Goal: Find specific page/section: Find specific page/section

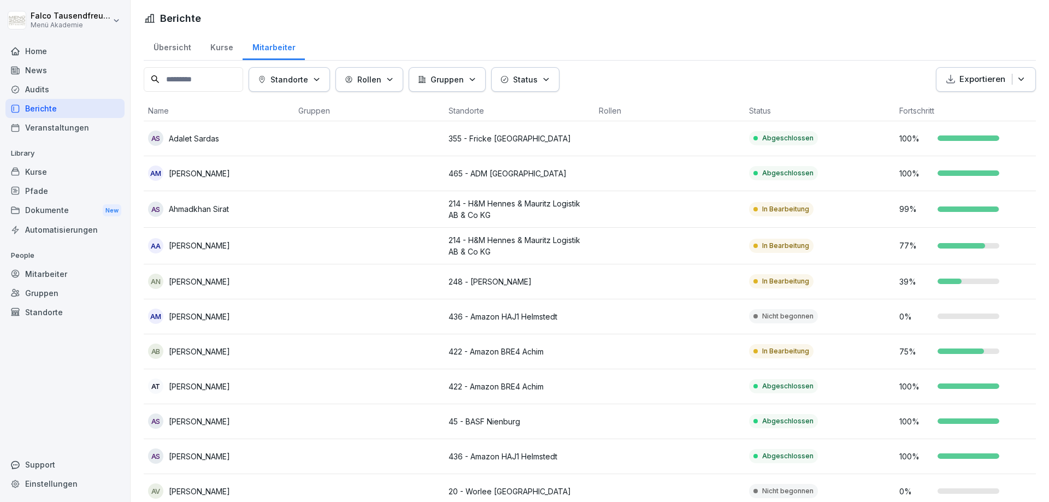
scroll to position [11, 0]
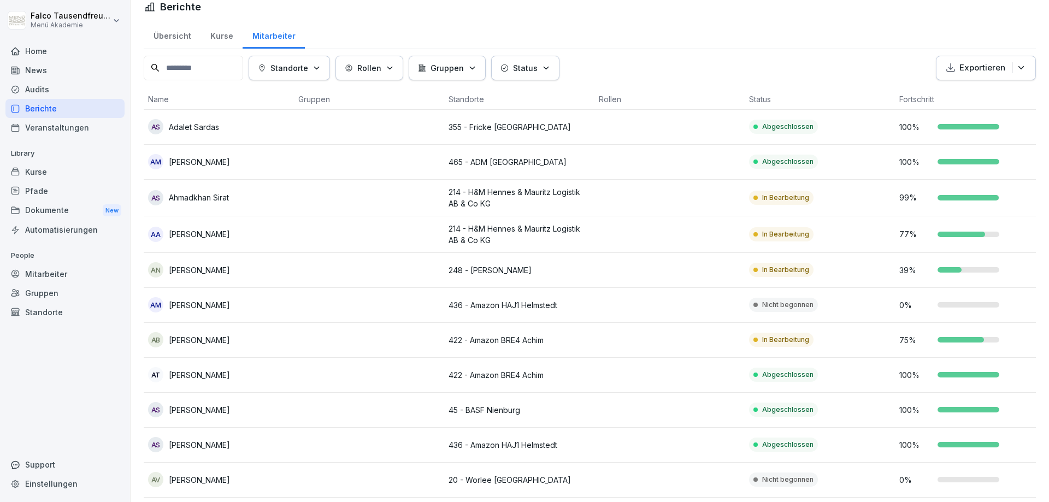
click at [531, 66] on p "Status" at bounding box center [525, 67] width 25 height 11
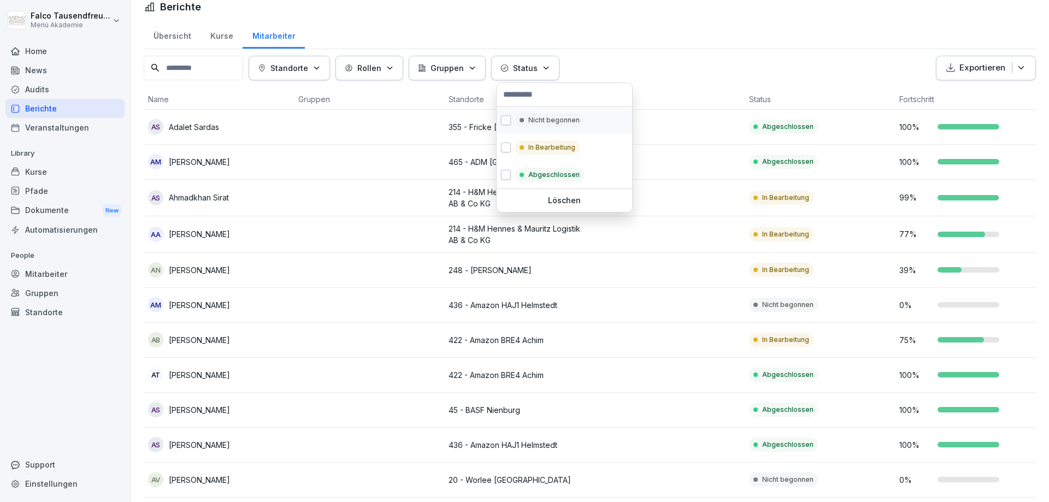
click at [546, 124] on p "Nicht begonnen" at bounding box center [553, 120] width 51 height 10
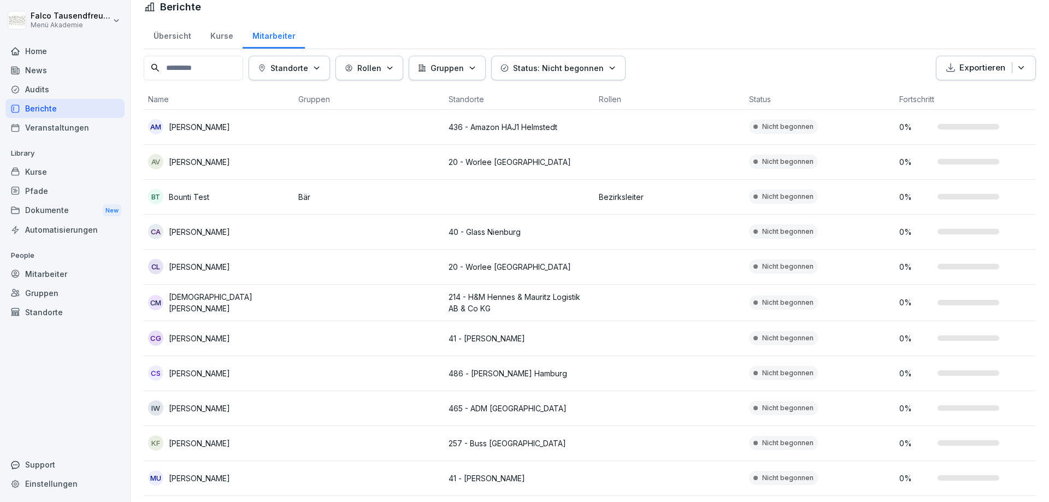
click at [745, 38] on html "[PERSON_NAME] Menü Akademie Home News Audits Berichte Veranstaltungen Library K…" at bounding box center [524, 251] width 1049 height 502
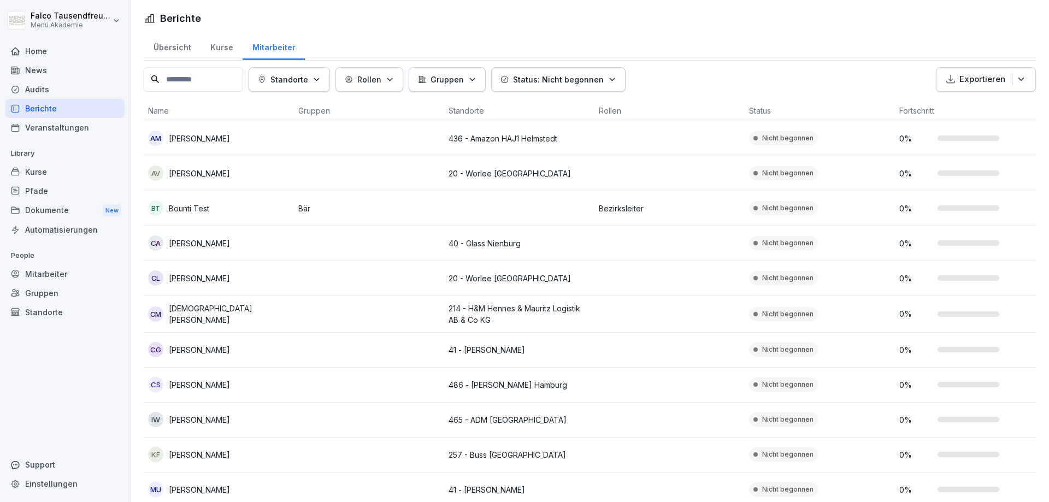
click at [1040, 17] on div "Berichte Übersicht Kurse Mitarbeiter Standorte Rollen Gruppen Status: Nicht beg…" at bounding box center [590, 345] width 919 height 691
click at [718, 52] on div "Übersicht Kurse Mitarbeiter" at bounding box center [590, 46] width 892 height 28
click at [38, 56] on div "Home" at bounding box center [64, 51] width 119 height 19
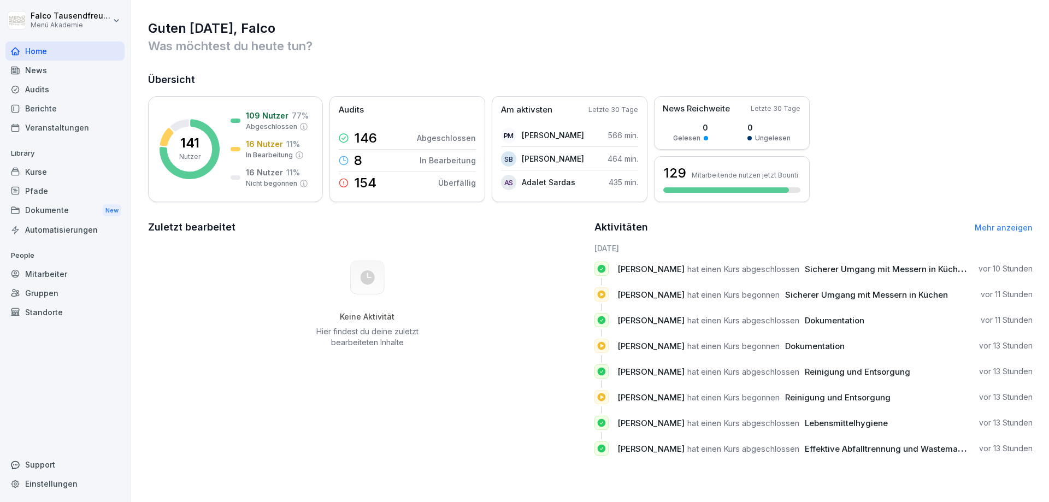
click at [38, 111] on div "Berichte" at bounding box center [64, 108] width 119 height 19
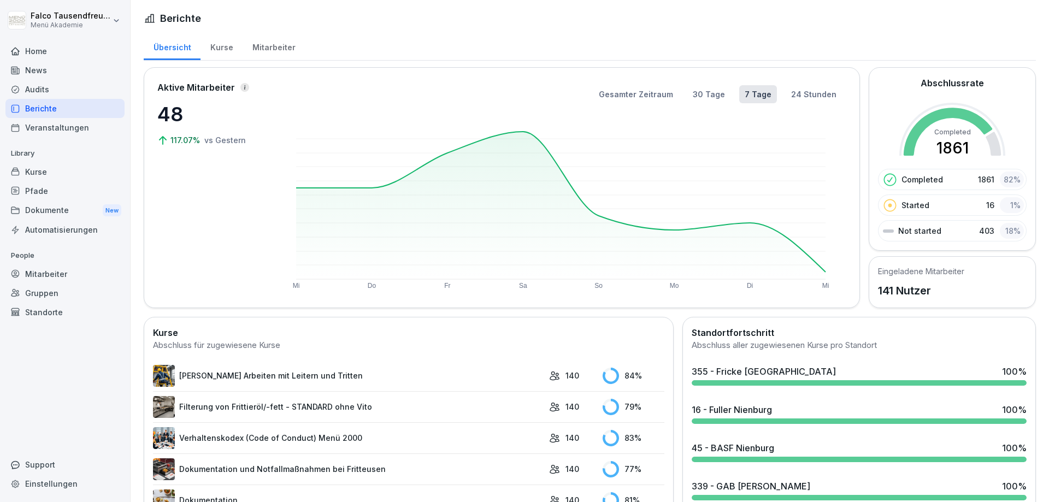
click at [278, 41] on div "Mitarbeiter" at bounding box center [274, 46] width 62 height 28
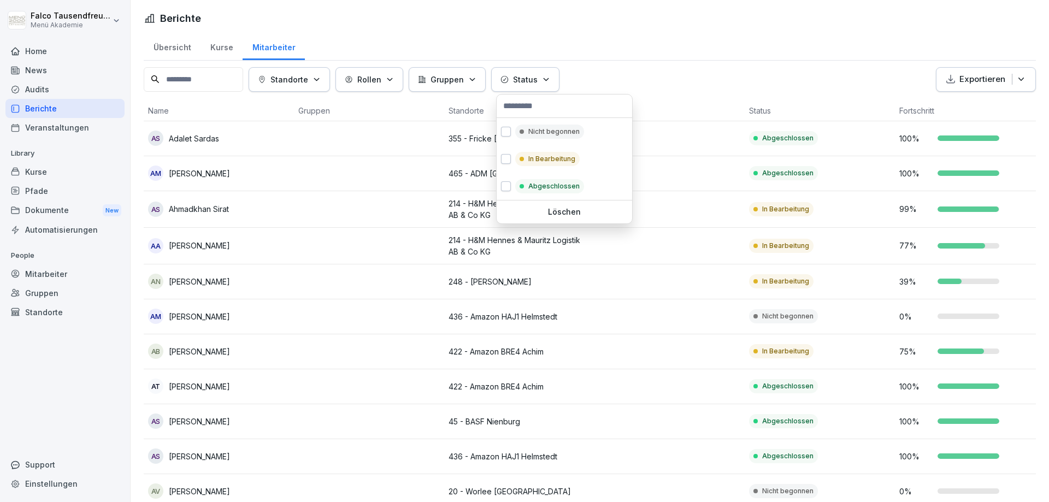
click at [537, 90] on button "Status" at bounding box center [525, 79] width 68 height 25
click at [530, 131] on p "Nicht begonnen" at bounding box center [553, 132] width 51 height 10
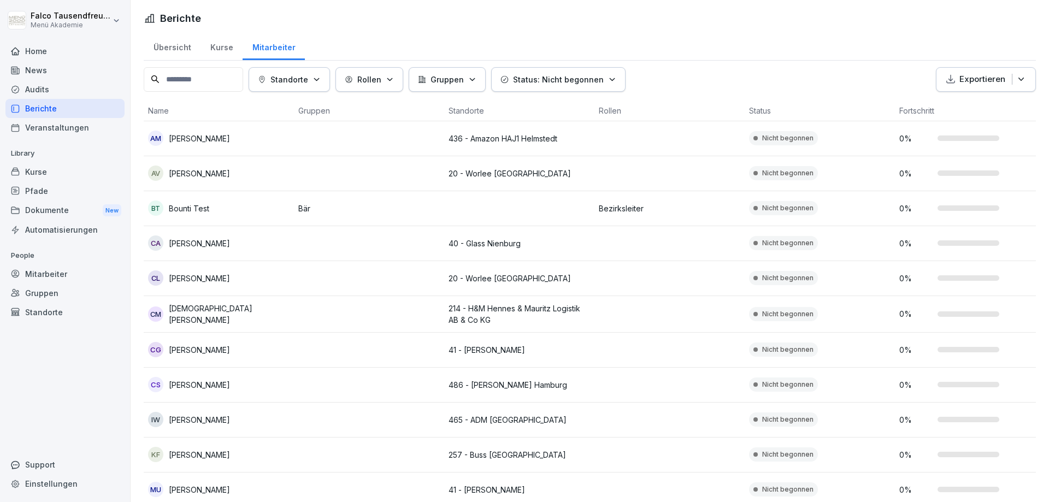
click at [716, 49] on html "[PERSON_NAME] Menü Akademie Home News Audits Berichte Veranstaltungen Library K…" at bounding box center [524, 251] width 1049 height 502
